Goal: Task Accomplishment & Management: Manage account settings

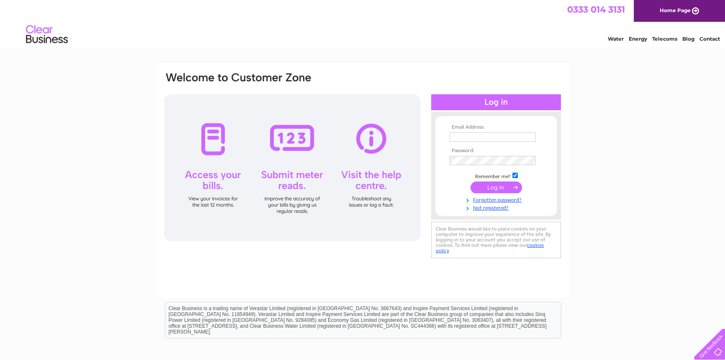
type input "shinds71@yahoo.co.uk"
click at [505, 189] on input "submit" at bounding box center [497, 187] width 52 height 12
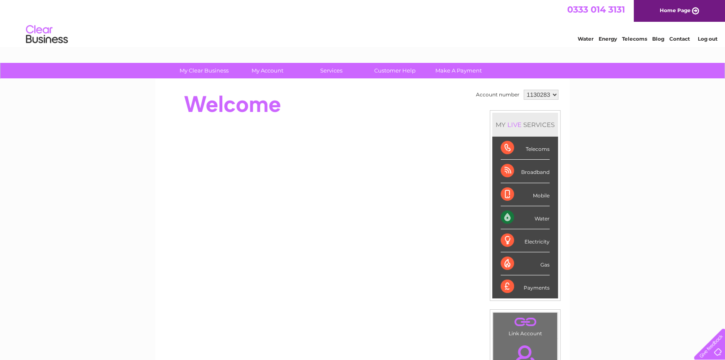
click at [535, 218] on div "Water" at bounding box center [525, 217] width 49 height 23
click at [508, 216] on div "Water" at bounding box center [525, 217] width 49 height 23
click at [506, 214] on div "Water" at bounding box center [525, 217] width 49 height 23
click at [504, 214] on div "Water" at bounding box center [525, 217] width 49 height 23
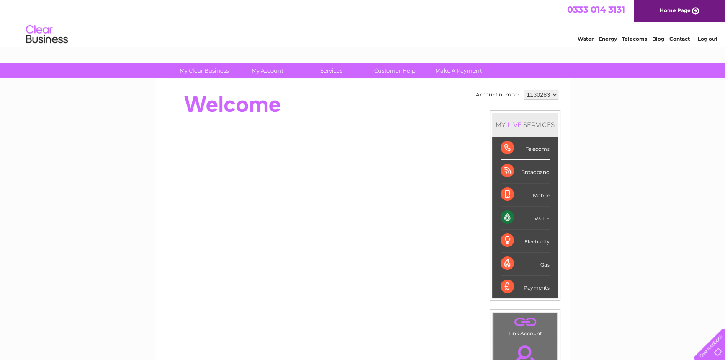
click at [504, 214] on div "Water" at bounding box center [525, 217] width 49 height 23
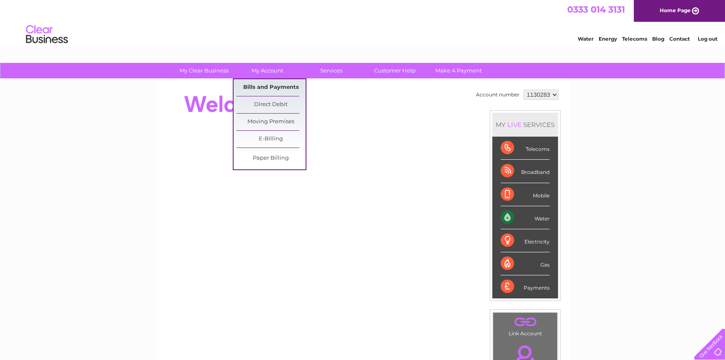
click at [267, 81] on link "Bills and Payments" at bounding box center [271, 87] width 69 height 17
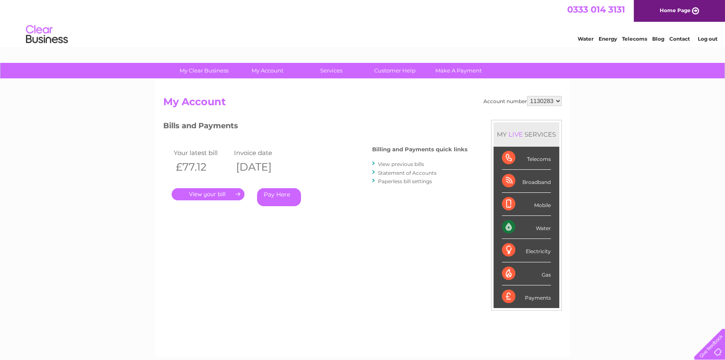
click at [385, 162] on link "View previous bills" at bounding box center [401, 164] width 46 height 6
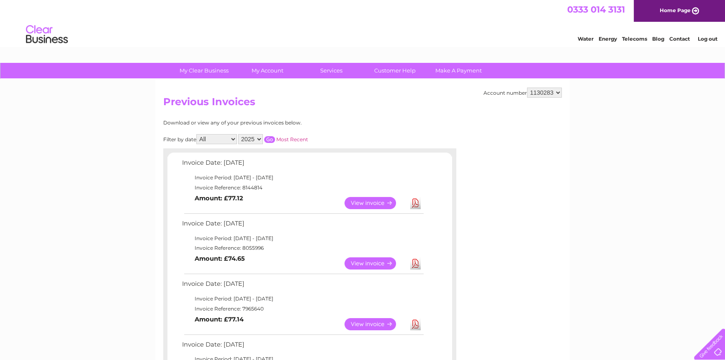
click at [371, 261] on link "View" at bounding box center [376, 263] width 62 height 12
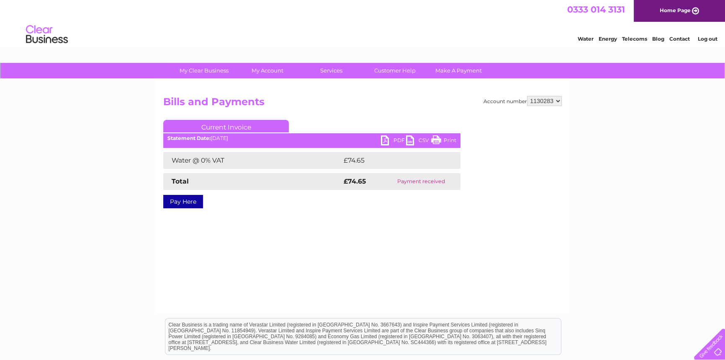
click at [385, 139] on link "PDF" at bounding box center [393, 141] width 25 height 12
